Goal: Task Accomplishment & Management: Use online tool/utility

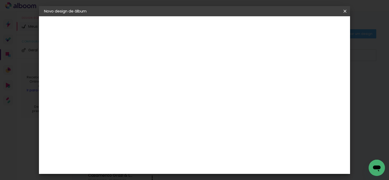
type input "1° Eucaristia - Livia"
type paper-input "1° Eucaristia - Livia"
click at [0, 0] on slot "Avançar" at bounding box center [0, 0] width 0 height 0
click at [166, 97] on input at bounding box center [139, 97] width 51 height 6
type input "master"
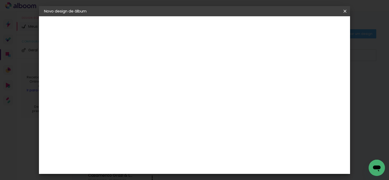
type paper-input "master"
click at [157, 130] on paper-item "Master Album" at bounding box center [135, 134] width 45 height 13
click at [0, 0] on slot "Avançar" at bounding box center [0, 0] width 0 height 0
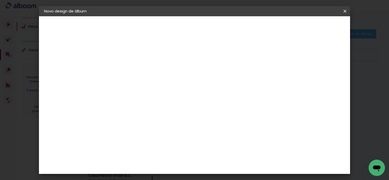
click at [227, 55] on div at bounding box center [224, 55] width 5 height 5
type paper-checkbox "on"
click at [261, 29] on paper-button "Iniciar design" at bounding box center [243, 27] width 33 height 9
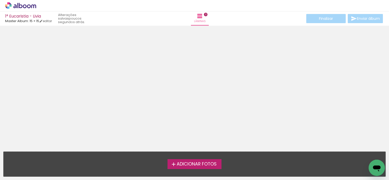
click at [159, 87] on div at bounding box center [194, 86] width 389 height 119
click at [174, 169] on label "Adicionar Fotos" at bounding box center [194, 164] width 54 height 10
click at [0, 0] on input "file" at bounding box center [0, 0] width 0 height 0
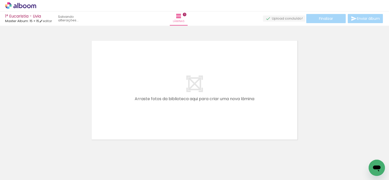
scroll to position [6, 0]
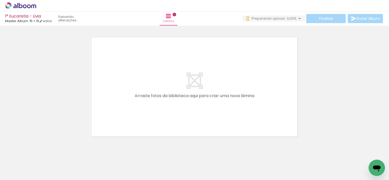
click at [13, 171] on span "Adicionar Fotos" at bounding box center [17, 173] width 15 height 6
click at [0, 0] on input "file" at bounding box center [0, 0] width 0 height 0
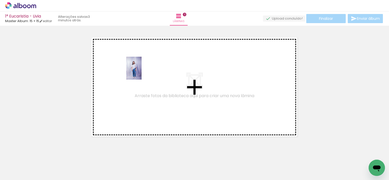
drag, startPoint x: 170, startPoint y: 167, endPoint x: 141, endPoint y: 72, distance: 99.2
click at [141, 72] on quentale-workspace at bounding box center [194, 90] width 389 height 180
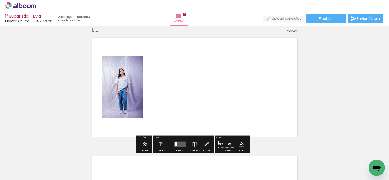
scroll to position [0, 0]
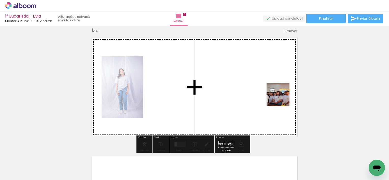
drag, startPoint x: 54, startPoint y: 168, endPoint x: 287, endPoint y: 96, distance: 244.3
click at [287, 96] on quentale-workspace at bounding box center [194, 90] width 389 height 180
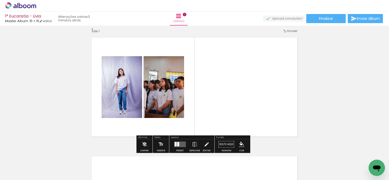
click at [182, 142] on quentale-layouter at bounding box center [180, 145] width 12 height 6
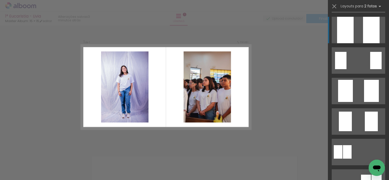
scroll to position [60, 0]
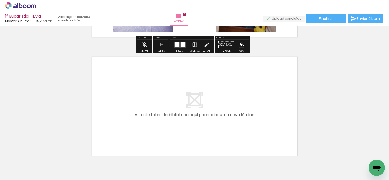
scroll to position [107, 0]
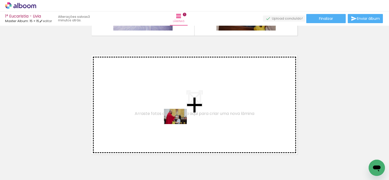
drag, startPoint x: 198, startPoint y: 170, endPoint x: 172, endPoint y: 121, distance: 56.0
click at [172, 121] on quentale-workspace at bounding box center [194, 90] width 389 height 180
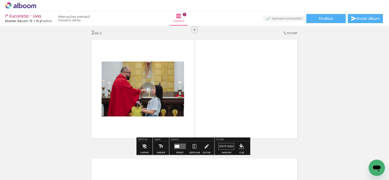
scroll to position [125, 0]
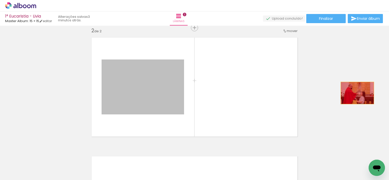
drag, startPoint x: 152, startPoint y: 99, endPoint x: 355, endPoint y: 93, distance: 203.4
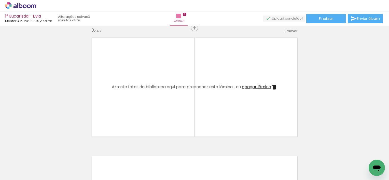
drag, startPoint x: 225, startPoint y: 159, endPoint x: 246, endPoint y: 103, distance: 60.4
click at [246, 103] on quentale-workspace at bounding box center [194, 90] width 389 height 180
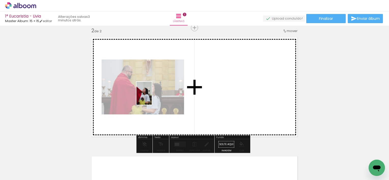
drag, startPoint x: 135, startPoint y: 164, endPoint x: 152, endPoint y: 97, distance: 68.7
click at [152, 97] on quentale-workspace at bounding box center [194, 90] width 389 height 180
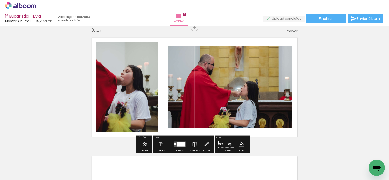
click at [180, 145] on div at bounding box center [180, 144] width 7 height 5
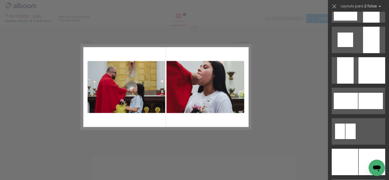
scroll to position [572, 0]
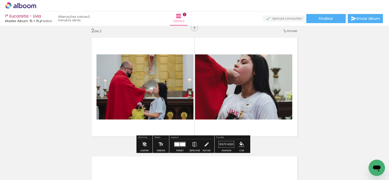
click at [192, 146] on iron-icon at bounding box center [195, 144] width 6 height 10
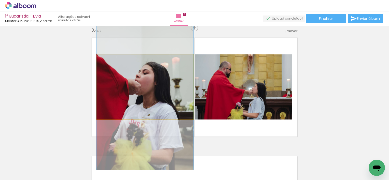
drag, startPoint x: 178, startPoint y: 88, endPoint x: 179, endPoint y: 99, distance: 11.7
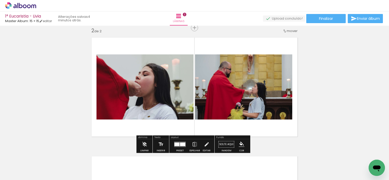
click at [256, 99] on quentale-photo at bounding box center [243, 86] width 97 height 65
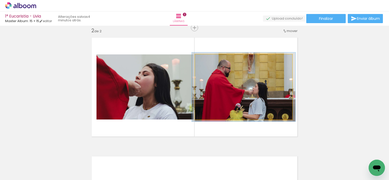
type paper-slider "106"
click at [207, 62] on div at bounding box center [208, 60] width 8 height 8
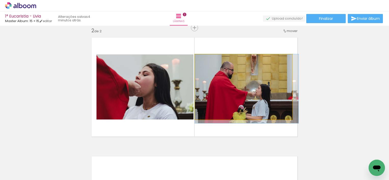
drag, startPoint x: 235, startPoint y: 89, endPoint x: 245, endPoint y: 91, distance: 10.4
click at [245, 90] on quentale-photo at bounding box center [243, 86] width 97 height 65
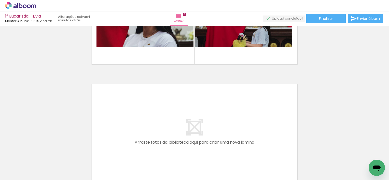
scroll to position [0, 110]
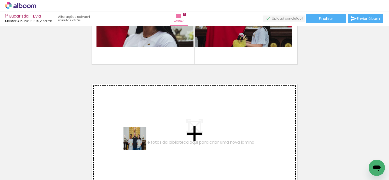
drag, startPoint x: 140, startPoint y: 165, endPoint x: 137, endPoint y: 115, distance: 50.7
click at [137, 115] on quentale-workspace at bounding box center [194, 90] width 389 height 180
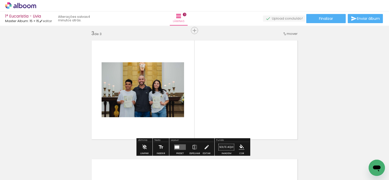
scroll to position [244, 0]
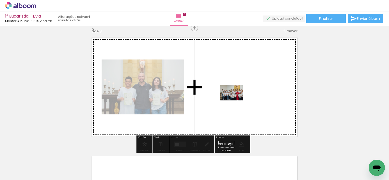
drag, startPoint x: 309, startPoint y: 165, endPoint x: 235, endPoint y: 100, distance: 98.6
click at [235, 100] on quentale-workspace at bounding box center [194, 90] width 389 height 180
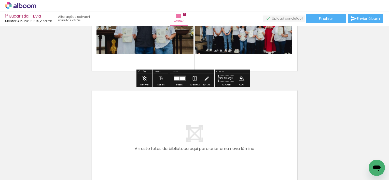
scroll to position [372, 0]
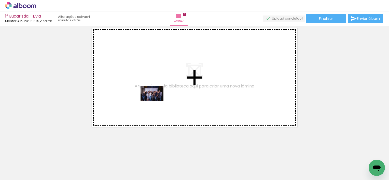
drag, startPoint x: 201, startPoint y: 162, endPoint x: 156, endPoint y: 101, distance: 76.0
click at [156, 101] on quentale-workspace at bounding box center [194, 90] width 389 height 180
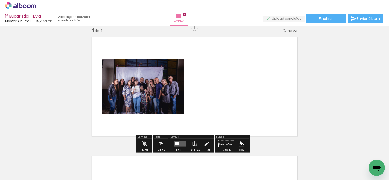
scroll to position [363, 0]
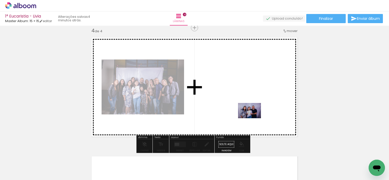
drag, startPoint x: 231, startPoint y: 171, endPoint x: 254, endPoint y: 118, distance: 57.4
click at [254, 118] on quentale-workspace at bounding box center [194, 90] width 389 height 180
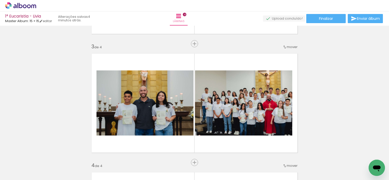
scroll to position [229, 0]
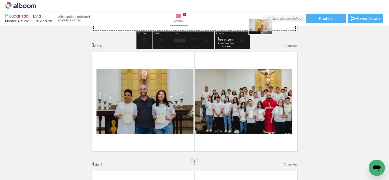
drag, startPoint x: 341, startPoint y: 165, endPoint x: 264, endPoint y: 28, distance: 157.1
click at [264, 28] on quentale-workspace at bounding box center [194, 90] width 389 height 180
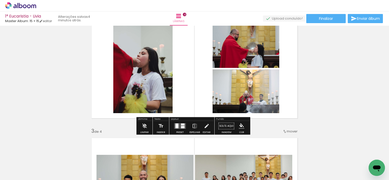
scroll to position [143, 0]
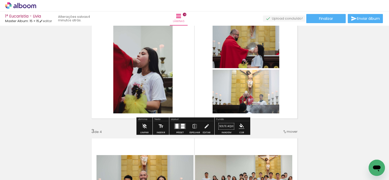
click at [177, 131] on div at bounding box center [180, 126] width 14 height 10
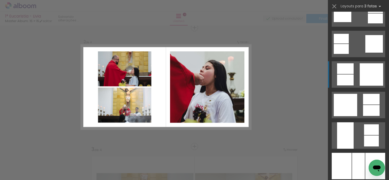
scroll to position [901, 0]
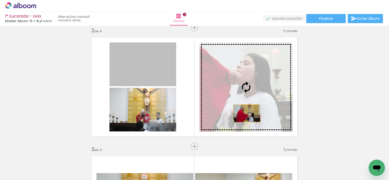
drag, startPoint x: 153, startPoint y: 62, endPoint x: 245, endPoint y: 113, distance: 105.5
click at [0, 0] on slot at bounding box center [0, 0] width 0 height 0
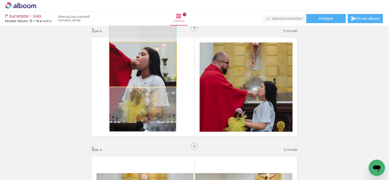
drag, startPoint x: 159, startPoint y: 67, endPoint x: 161, endPoint y: 75, distance: 8.1
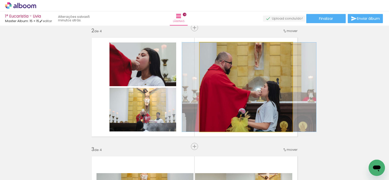
drag, startPoint x: 225, startPoint y: 93, endPoint x: 228, endPoint y: 94, distance: 3.6
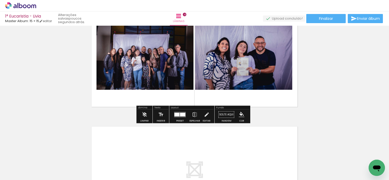
scroll to position [394, 0]
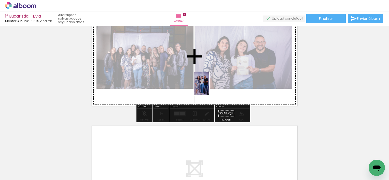
drag, startPoint x: 250, startPoint y: 168, endPoint x: 209, endPoint y: 88, distance: 90.7
click at [209, 88] on quentale-workspace at bounding box center [194, 90] width 389 height 180
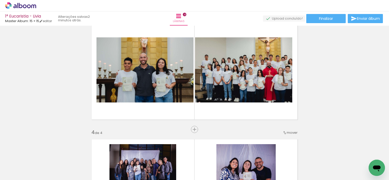
scroll to position [261, 0]
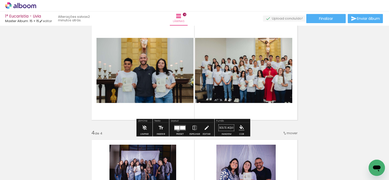
click at [177, 130] on quentale-layouter at bounding box center [180, 128] width 12 height 6
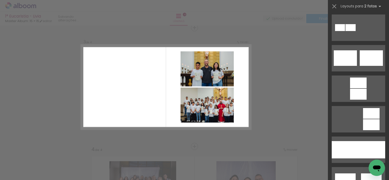
scroll to position [184, 0]
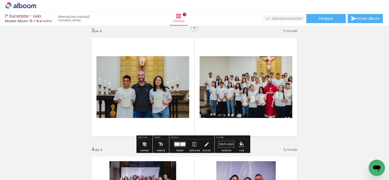
click at [222, 89] on quentale-photo at bounding box center [245, 87] width 93 height 62
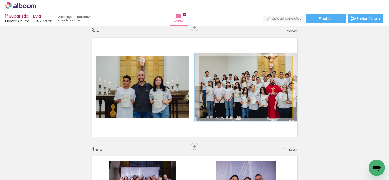
type paper-slider "110"
click at [213, 61] on div at bounding box center [213, 62] width 8 height 8
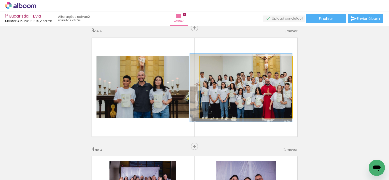
drag, startPoint x: 227, startPoint y: 84, endPoint x: 217, endPoint y: 85, distance: 9.9
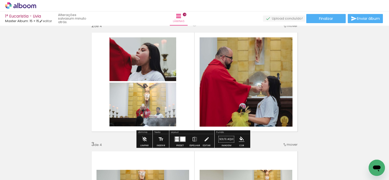
scroll to position [130, 0]
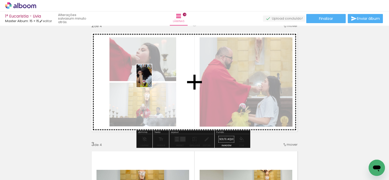
drag, startPoint x: 109, startPoint y: 163, endPoint x: 152, endPoint y: 80, distance: 94.0
click at [152, 80] on quentale-workspace at bounding box center [194, 90] width 389 height 180
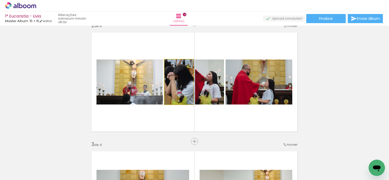
drag, startPoint x: 184, startPoint y: 94, endPoint x: 185, endPoint y: 88, distance: 6.9
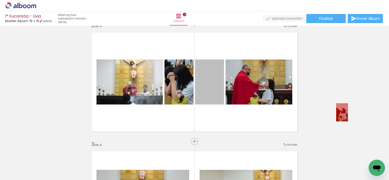
drag, startPoint x: 209, startPoint y: 94, endPoint x: 340, endPoint y: 112, distance: 132.5
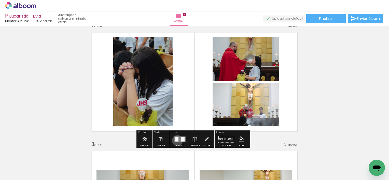
click at [176, 140] on div at bounding box center [176, 139] width 3 height 5
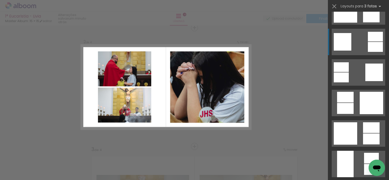
scroll to position [872, 0]
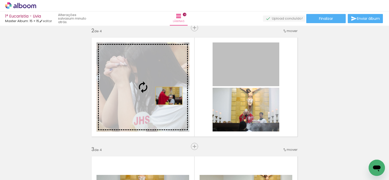
drag, startPoint x: 249, startPoint y: 78, endPoint x: 163, endPoint y: 97, distance: 88.3
click at [0, 0] on slot at bounding box center [0, 0] width 0 height 0
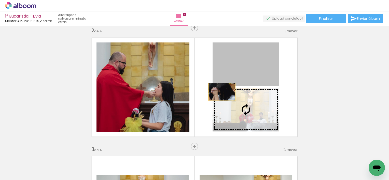
drag, startPoint x: 220, startPoint y: 77, endPoint x: 220, endPoint y: 92, distance: 14.2
click at [0, 0] on slot at bounding box center [0, 0] width 0 height 0
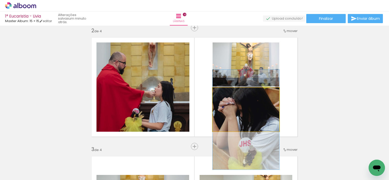
drag, startPoint x: 258, startPoint y: 109, endPoint x: 259, endPoint y: 120, distance: 10.4
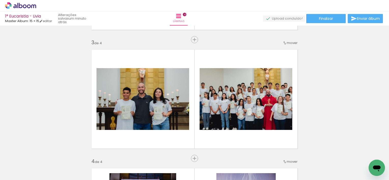
scroll to position [233, 0]
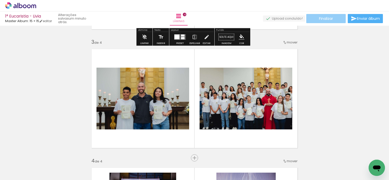
click at [335, 19] on paper-button "Finalizar" at bounding box center [325, 18] width 39 height 9
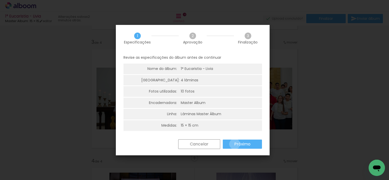
click at [0, 0] on slot "Próximo" at bounding box center [0, 0] width 0 height 0
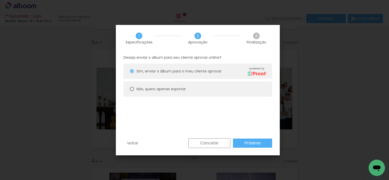
click at [0, 0] on slot "Não, quero apenas exportar" at bounding box center [0, 0] width 0 height 0
type paper-radio-button "on"
click at [0, 0] on slot "Próximo" at bounding box center [0, 0] width 0 height 0
type input "Alta, 300 DPI"
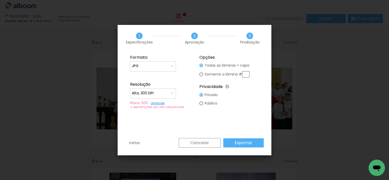
click at [232, 145] on paper-button "Exportar" at bounding box center [243, 142] width 40 height 9
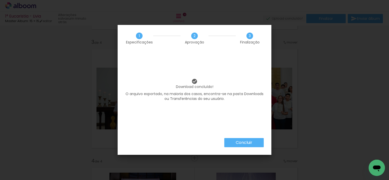
click at [252, 146] on paper-button "Concluir" at bounding box center [243, 142] width 39 height 9
